Goal: Transaction & Acquisition: Download file/media

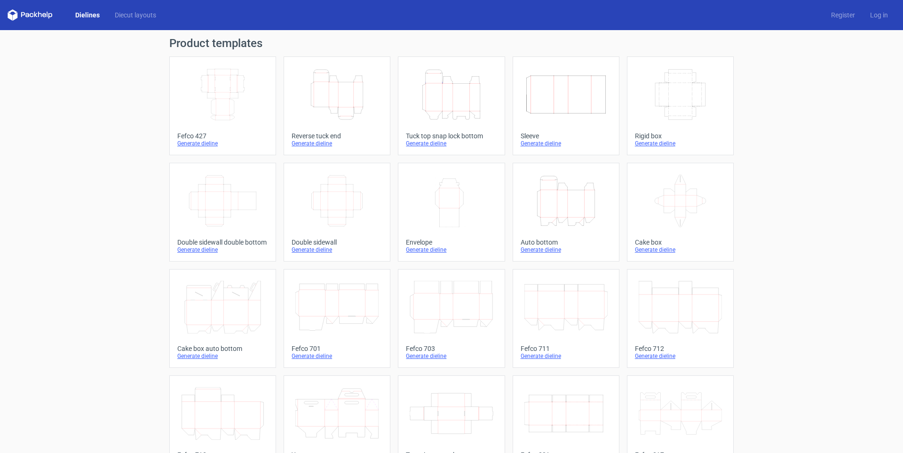
click at [323, 96] on icon "Height Depth Width" at bounding box center [336, 94] width 83 height 53
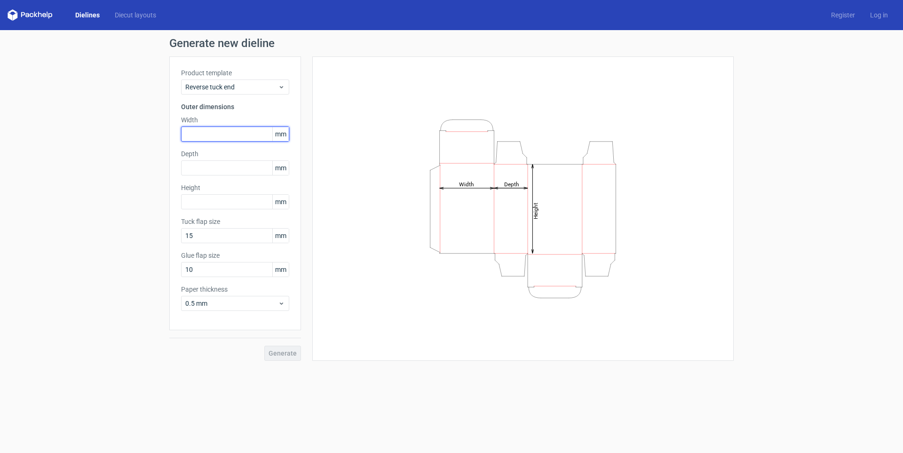
click at [244, 141] on input "text" at bounding box center [235, 134] width 108 height 15
type input "85"
type input "55"
type input "150"
type input "15"
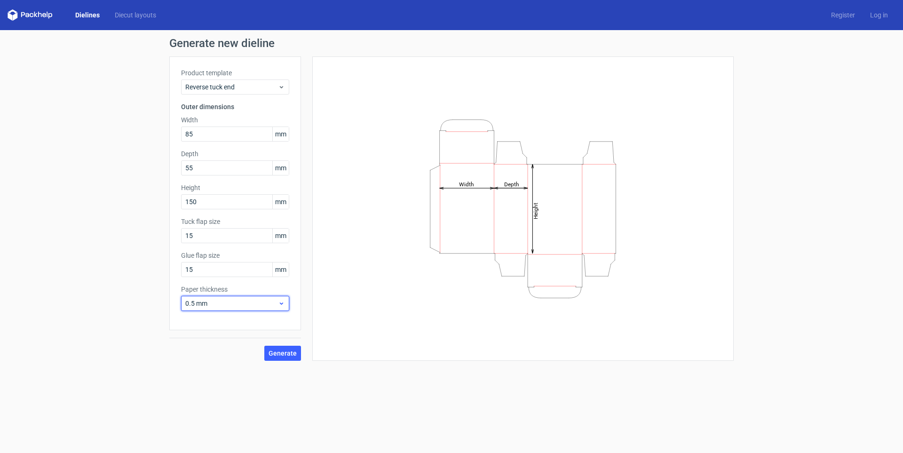
click at [221, 303] on span "0.5 mm" at bounding box center [231, 303] width 93 height 9
click at [219, 324] on div "0.4 mm" at bounding box center [235, 324] width 101 height 15
click at [281, 356] on span "Generate" at bounding box center [283, 353] width 28 height 7
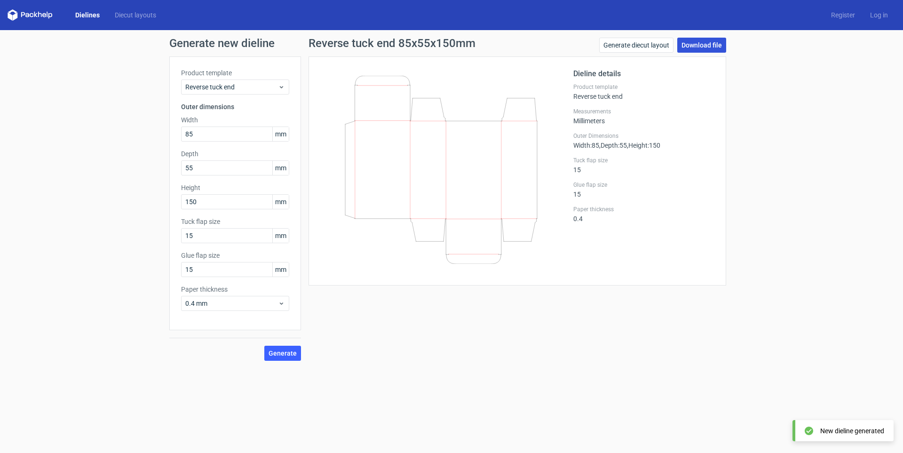
click at [701, 49] on link "Download file" at bounding box center [702, 45] width 49 height 15
